Goal: Task Accomplishment & Management: Manage account settings

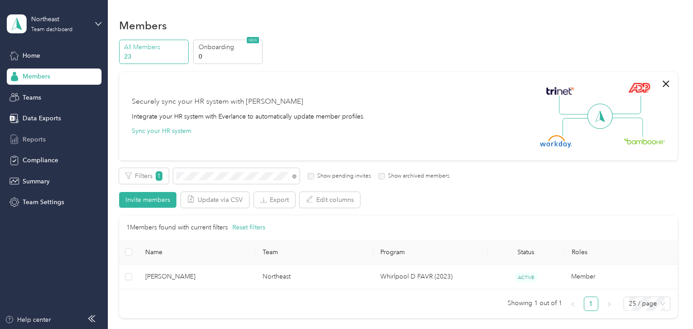
click at [26, 135] on span "Reports" at bounding box center [34, 139] width 23 height 9
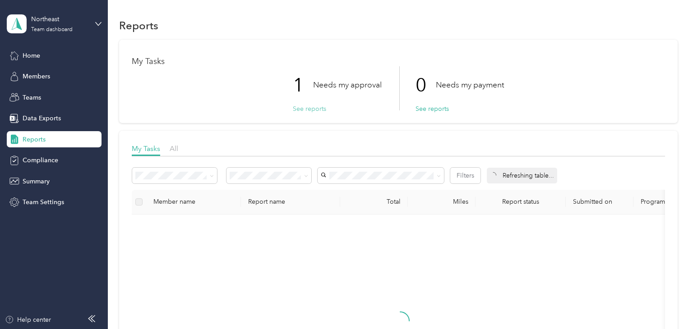
click at [305, 110] on button "See reports" at bounding box center [309, 108] width 33 height 9
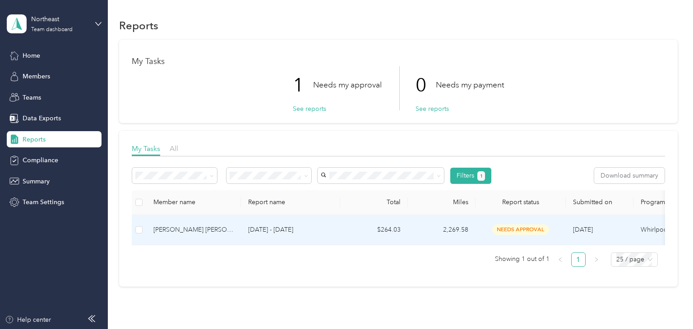
click at [321, 222] on td "[DATE] - [DATE]" at bounding box center [290, 230] width 99 height 30
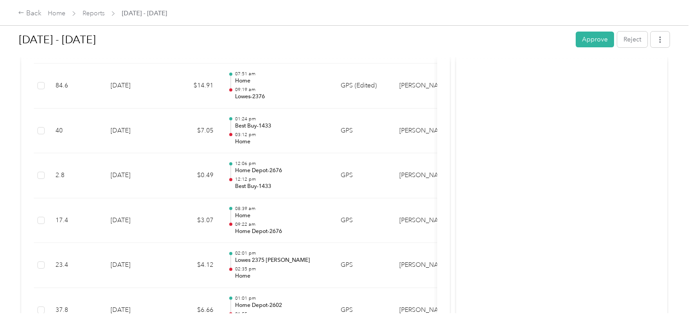
scroll to position [1372, 0]
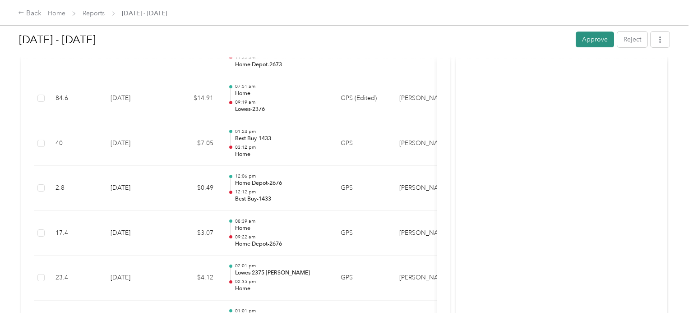
click at [595, 40] on button "Approve" at bounding box center [595, 40] width 38 height 16
